Goal: Use online tool/utility: Utilize a website feature to perform a specific function

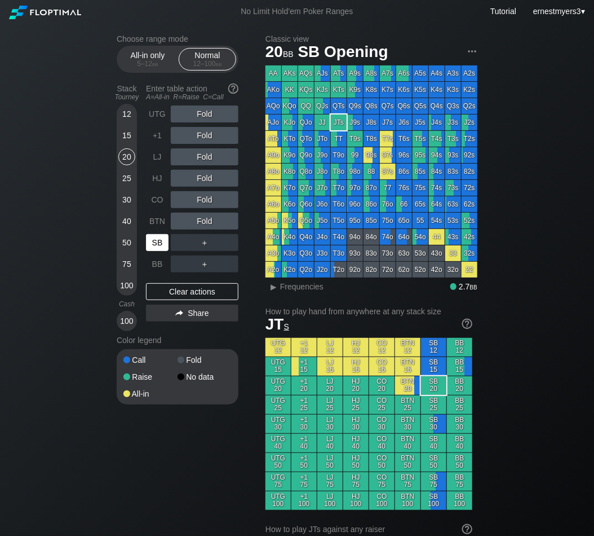
click at [159, 240] on div "SB" at bounding box center [157, 242] width 23 height 17
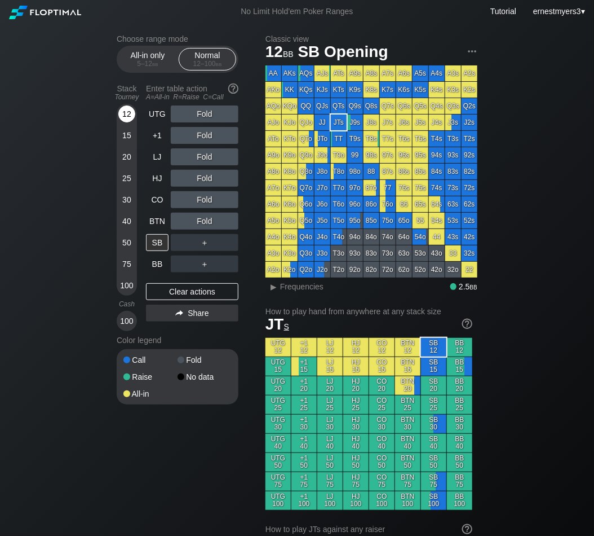
click at [129, 116] on div "12" at bounding box center [126, 113] width 17 height 17
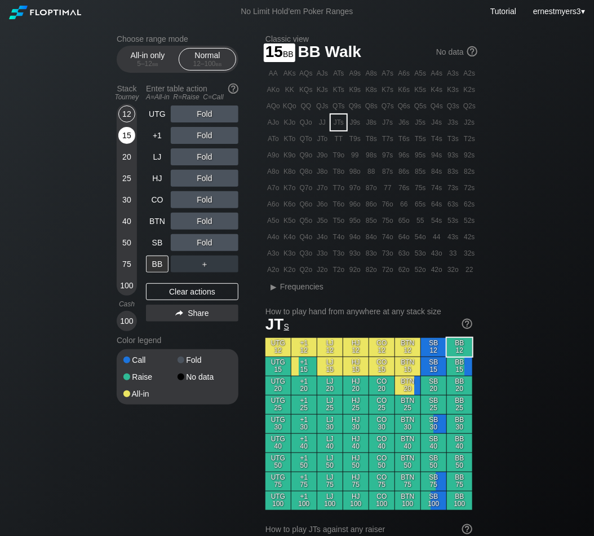
click at [126, 133] on div "15" at bounding box center [126, 135] width 17 height 17
drag, startPoint x: 154, startPoint y: 261, endPoint x: 139, endPoint y: 261, distance: 15.2
click at [154, 246] on div "BB" at bounding box center [157, 263] width 23 height 17
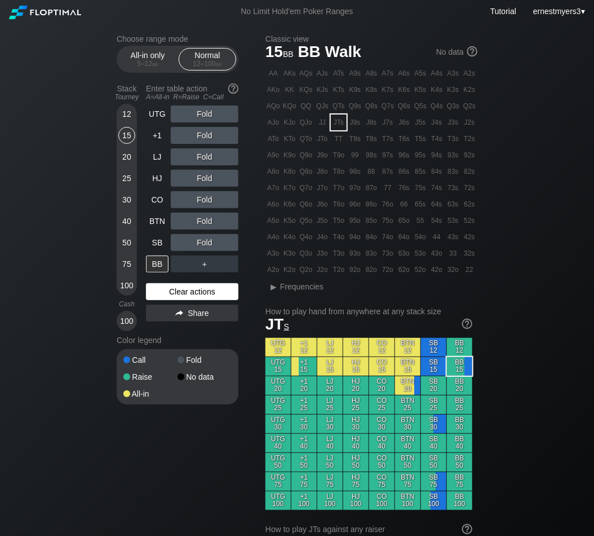
click at [200, 246] on div "Clear actions" at bounding box center [192, 291] width 92 height 17
click at [204, 245] on div "R ✕" at bounding box center [205, 242] width 22 height 17
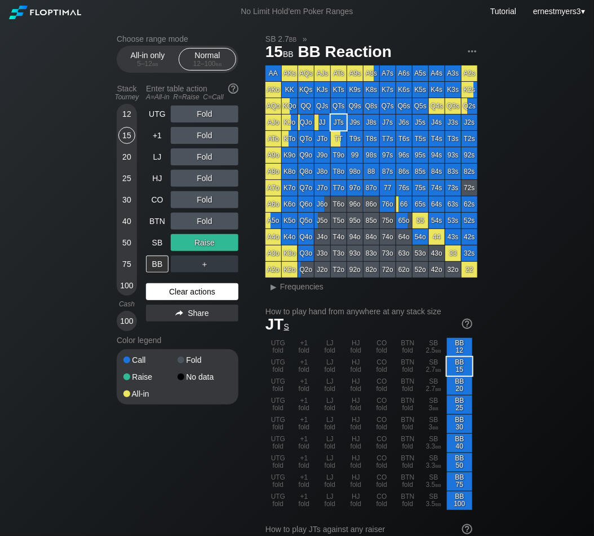
click at [186, 246] on div "Clear actions" at bounding box center [192, 291] width 92 height 17
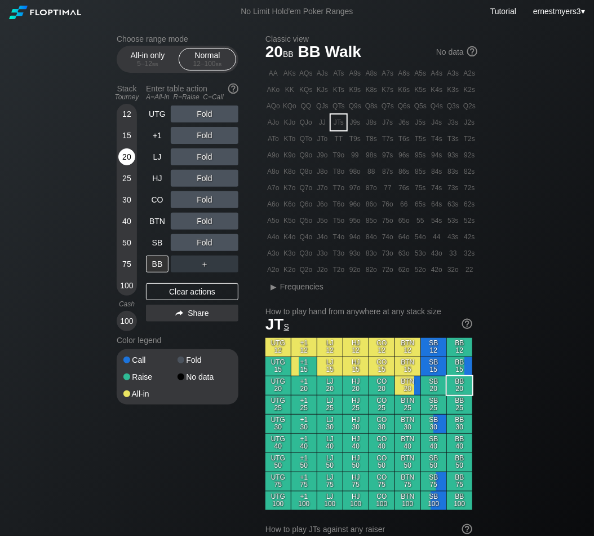
click at [130, 153] on div "20" at bounding box center [126, 156] width 17 height 17
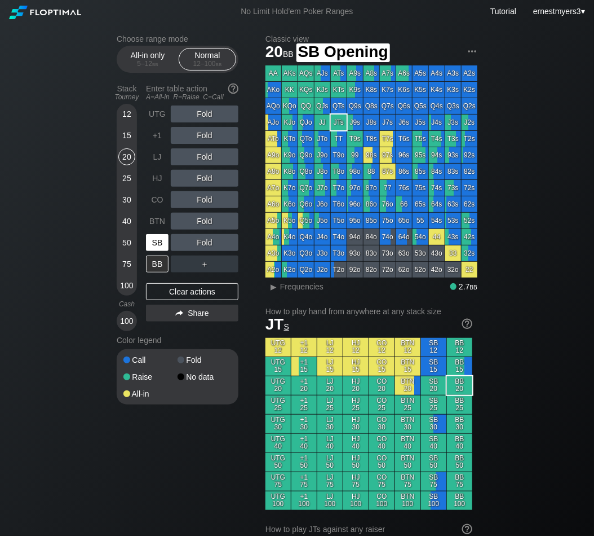
click at [159, 243] on div "SB" at bounding box center [157, 242] width 23 height 17
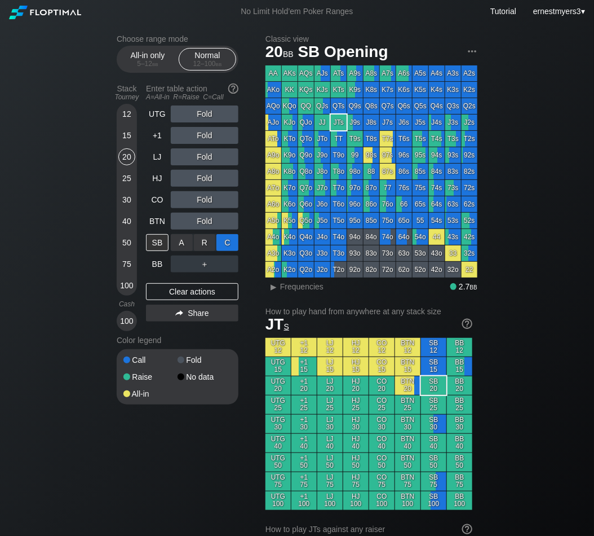
click at [224, 245] on div "C ✕" at bounding box center [228, 242] width 22 height 17
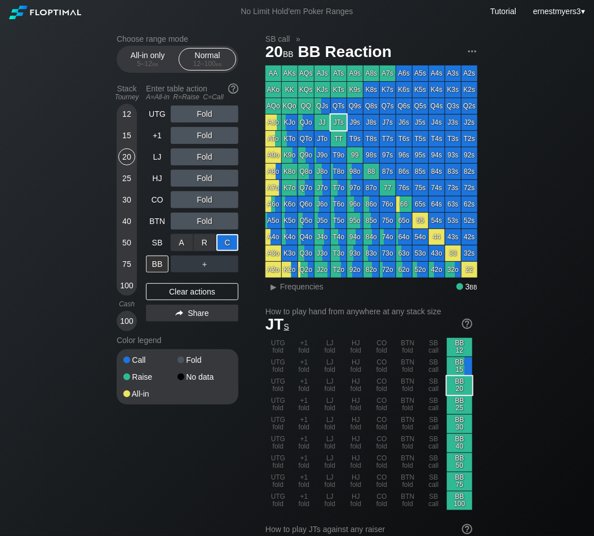
drag, startPoint x: 234, startPoint y: 240, endPoint x: 99, endPoint y: 213, distance: 137.6
click at [228, 238] on div "C ✕" at bounding box center [228, 242] width 22 height 17
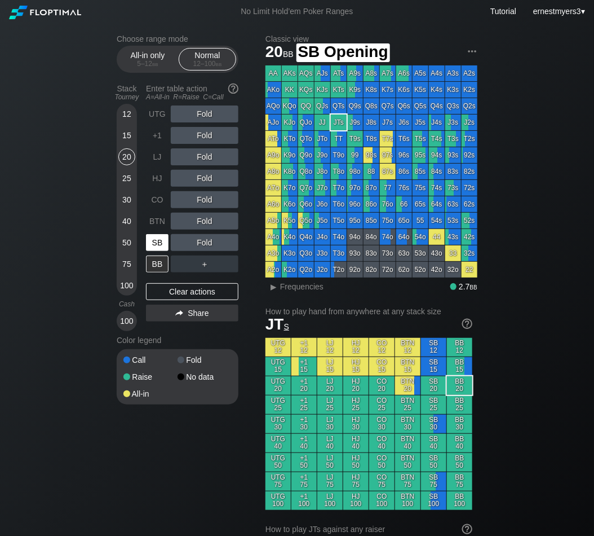
click at [154, 245] on div "SB" at bounding box center [157, 242] width 23 height 17
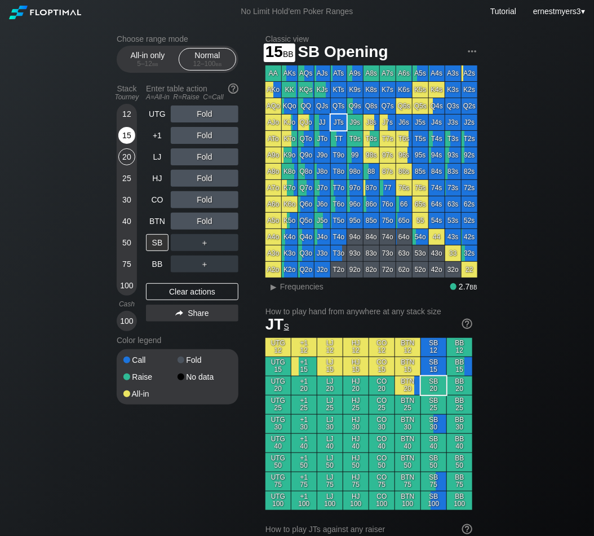
click at [127, 138] on div "15" at bounding box center [126, 135] width 17 height 17
click at [127, 115] on div "12" at bounding box center [126, 113] width 17 height 17
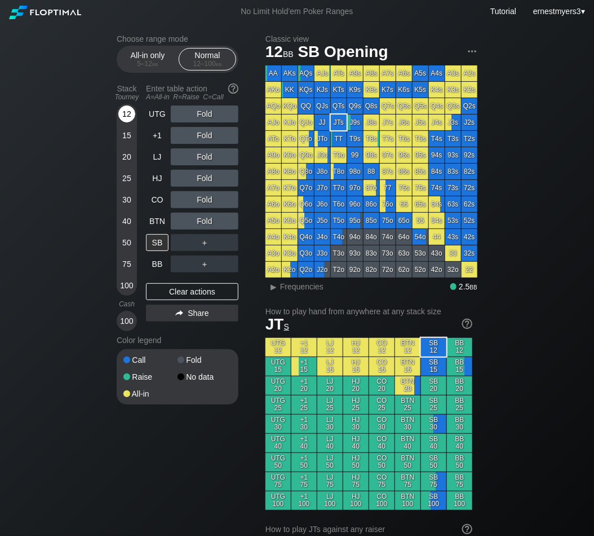
click at [127, 115] on div "12" at bounding box center [126, 113] width 17 height 17
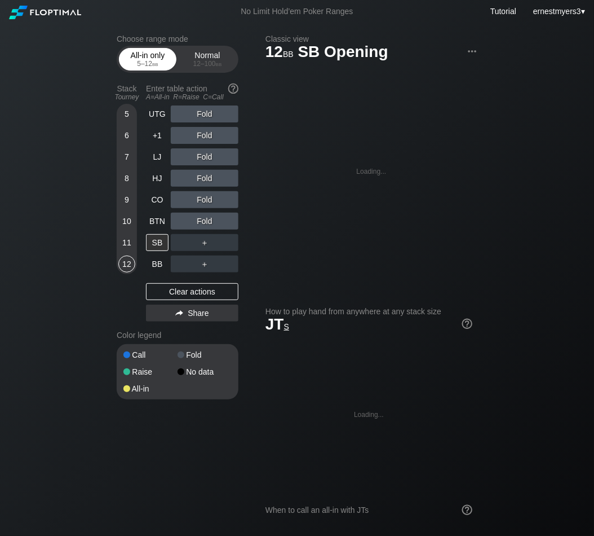
click at [151, 60] on div "5 – 12 bb" at bounding box center [147, 64] width 47 height 8
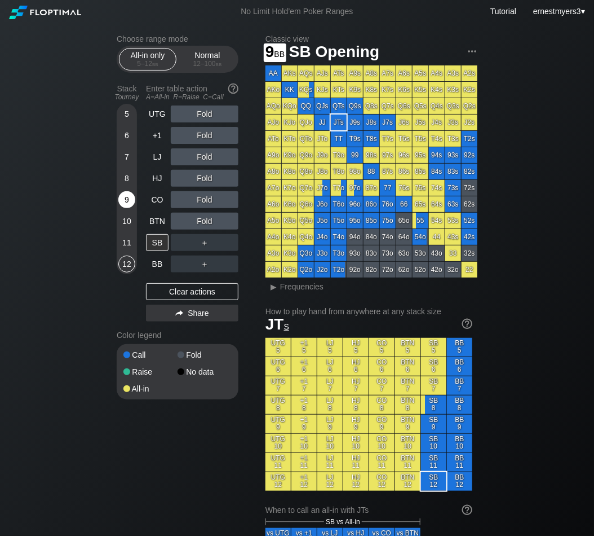
click at [126, 198] on div "9" at bounding box center [126, 199] width 17 height 17
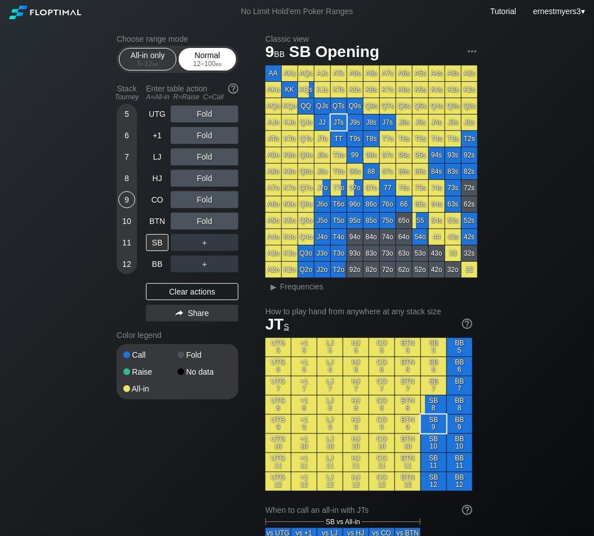
click at [205, 60] on div "Normal 12 – 100 bb" at bounding box center [208, 58] width 52 height 21
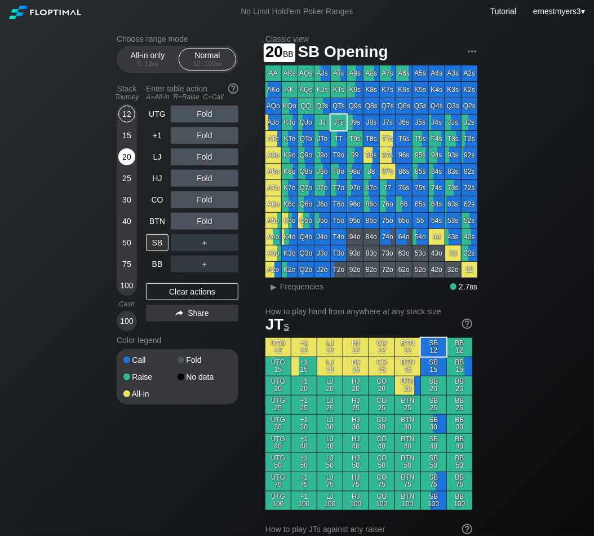
click at [126, 159] on div "20" at bounding box center [126, 156] width 17 height 17
